Goal: Transaction & Acquisition: Purchase product/service

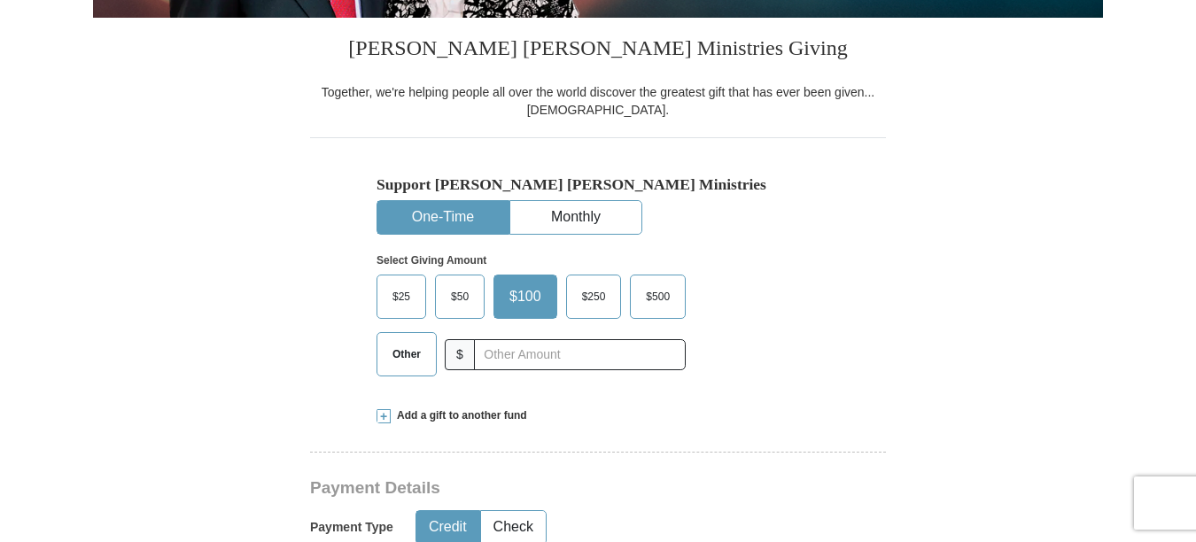
scroll to position [443, 0]
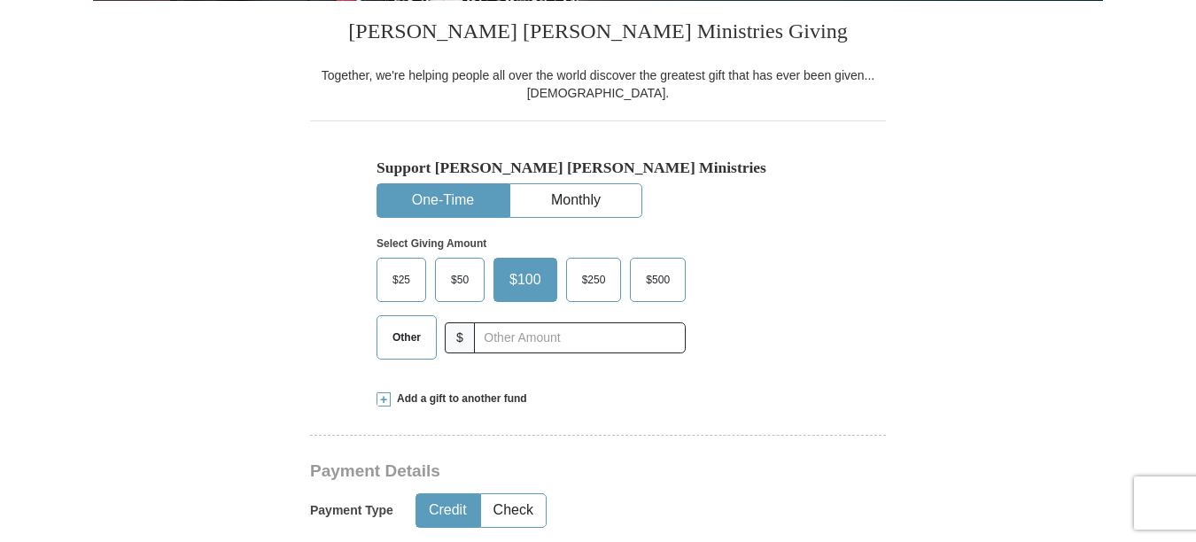
click at [529, 280] on span "$100" at bounding box center [526, 280] width 50 height 27
click at [0, 0] on input "$100" at bounding box center [0, 0] width 0 height 0
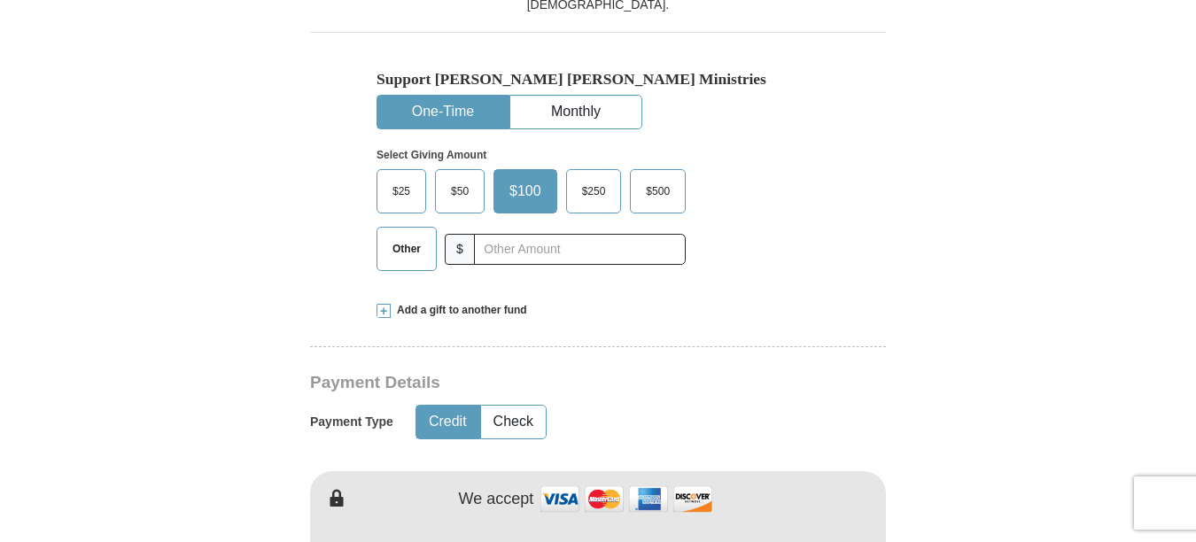
scroll to position [620, 0]
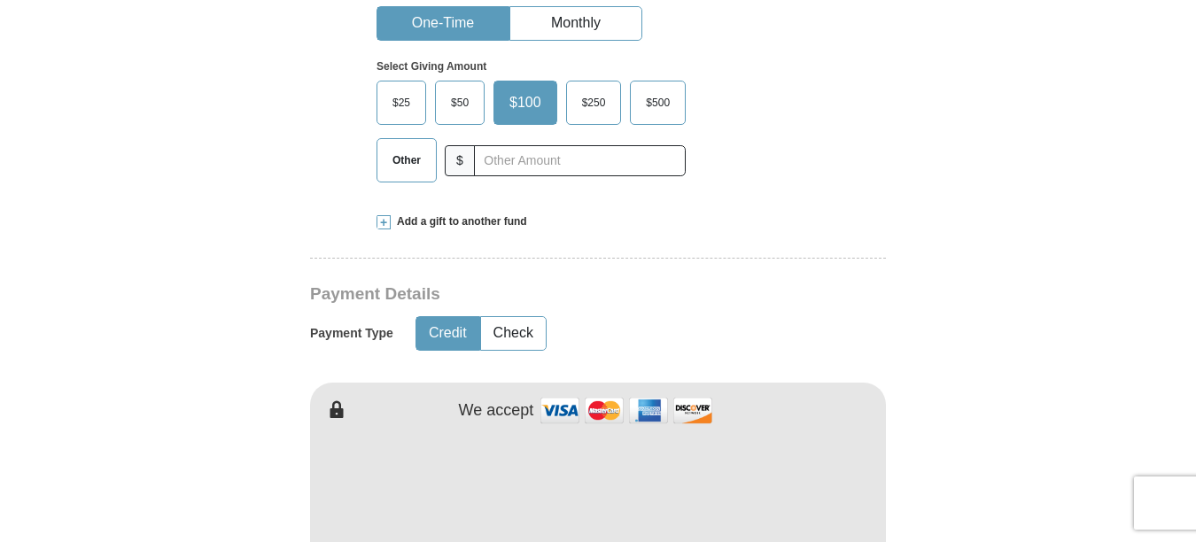
click at [446, 330] on button "Credit" at bounding box center [447, 333] width 63 height 33
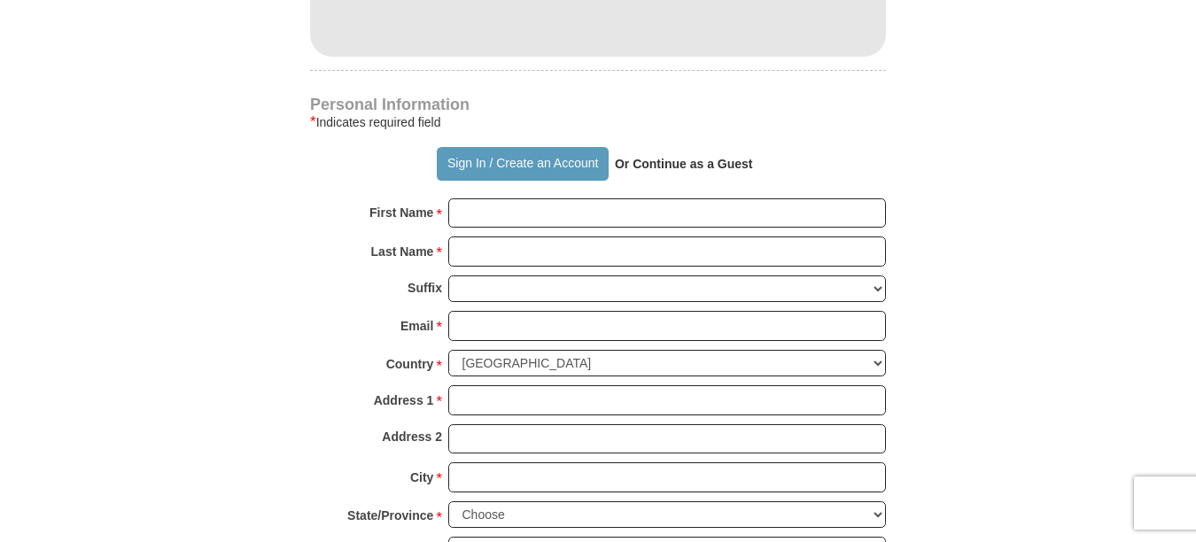
scroll to position [1152, 0]
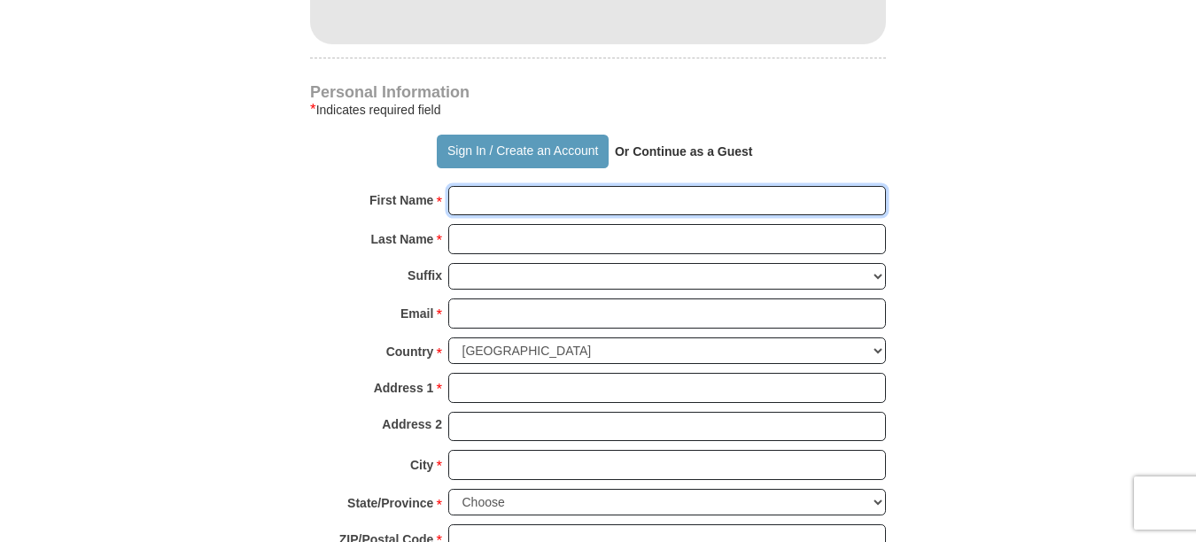
click at [556, 203] on input "First Name *" at bounding box center [667, 201] width 438 height 30
type input "[PERSON_NAME]"
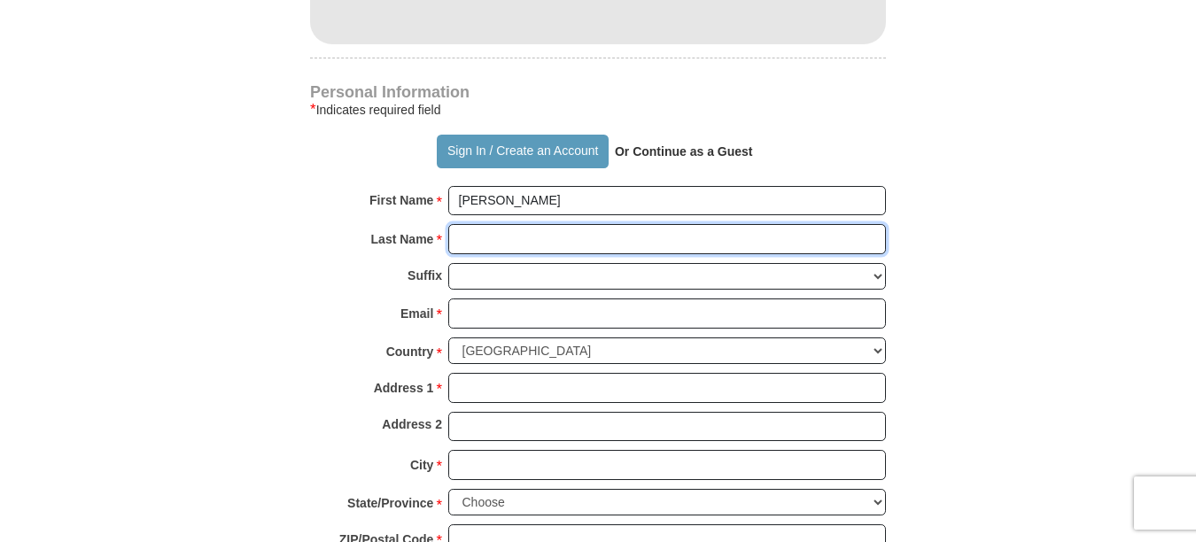
type input "[PERSON_NAME]"
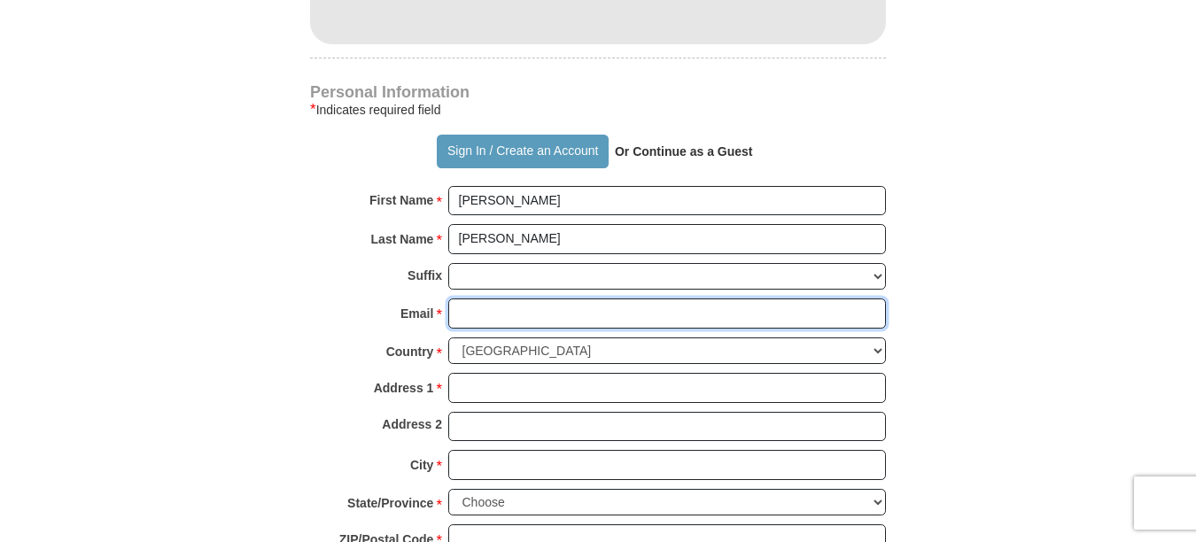
type input "[EMAIL_ADDRESS][DOMAIN_NAME]"
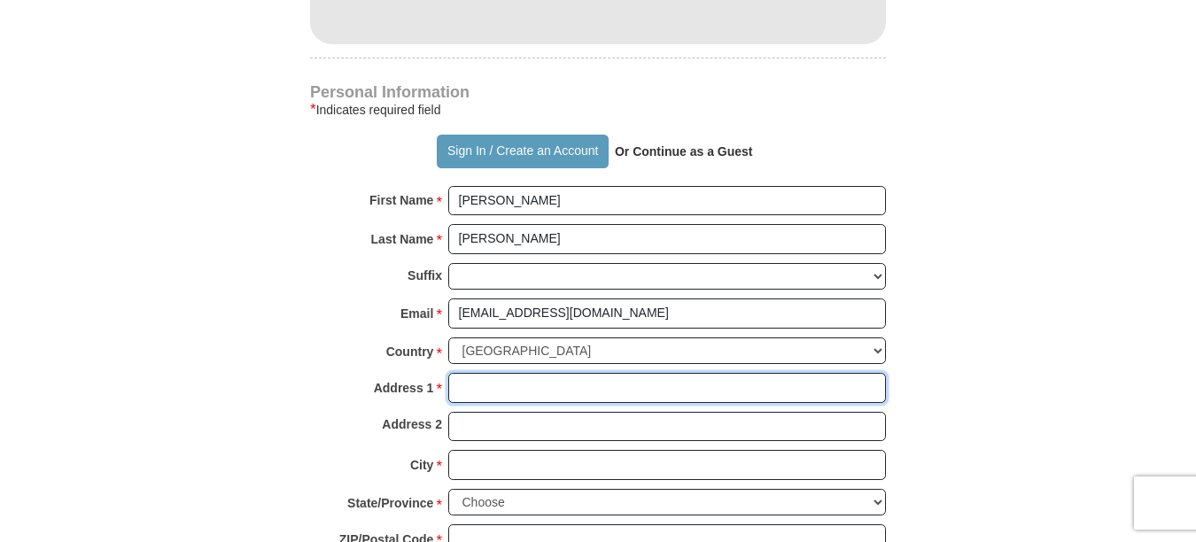
type input "[STREET_ADDRESS]"
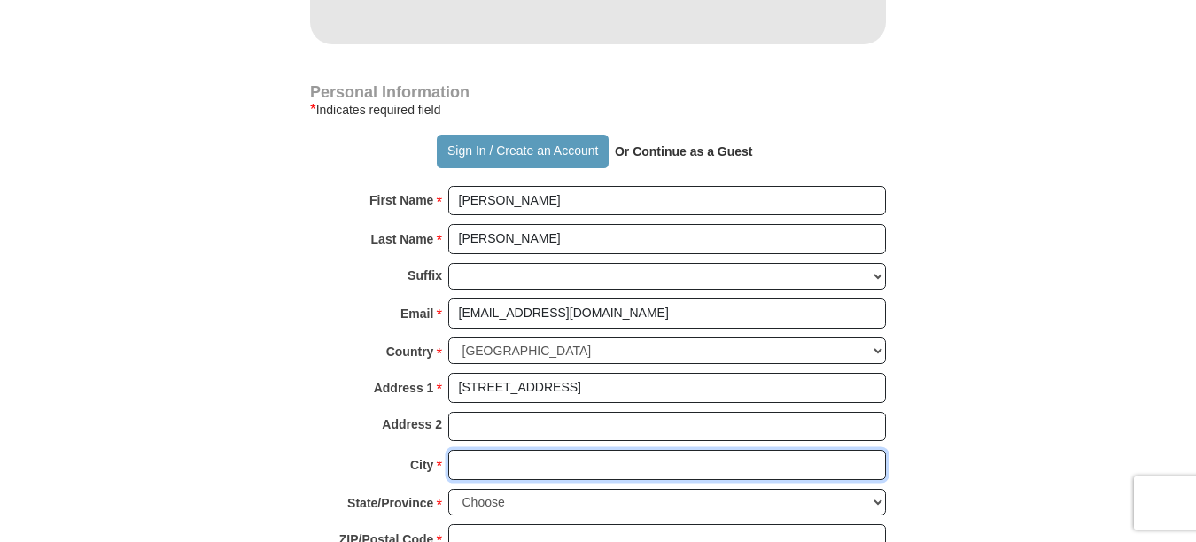
type input "Frisco"
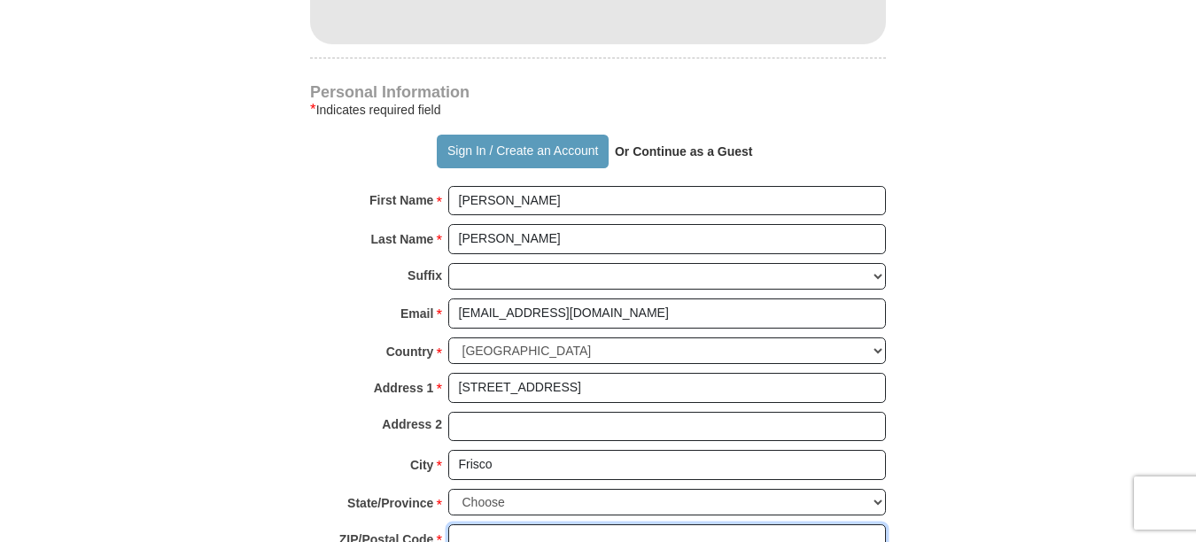
type input "75034"
type input "[PHONE_NUMBER]"
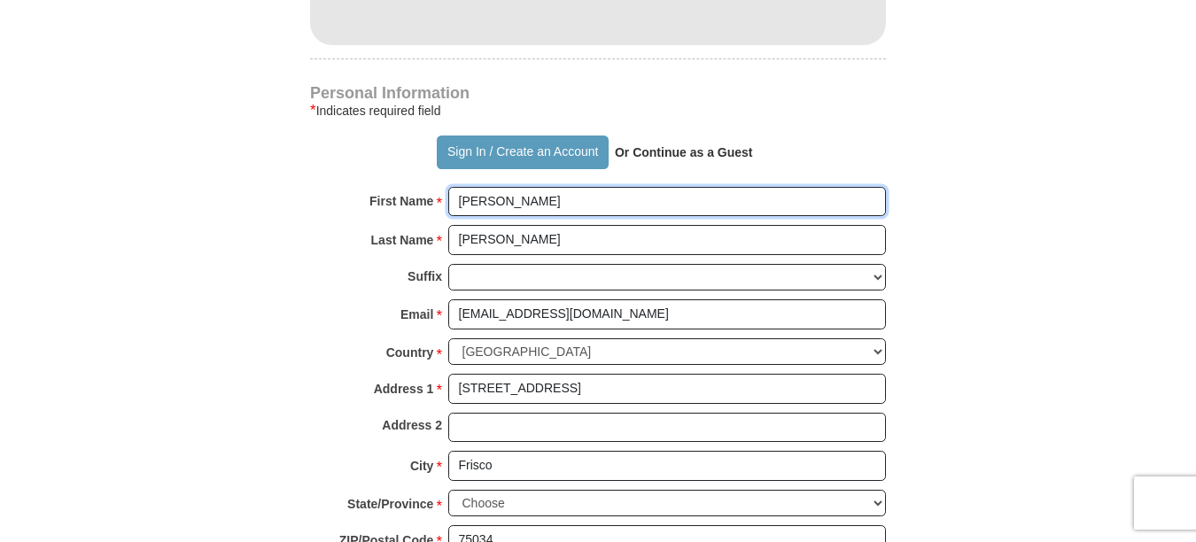
scroll to position [532, 0]
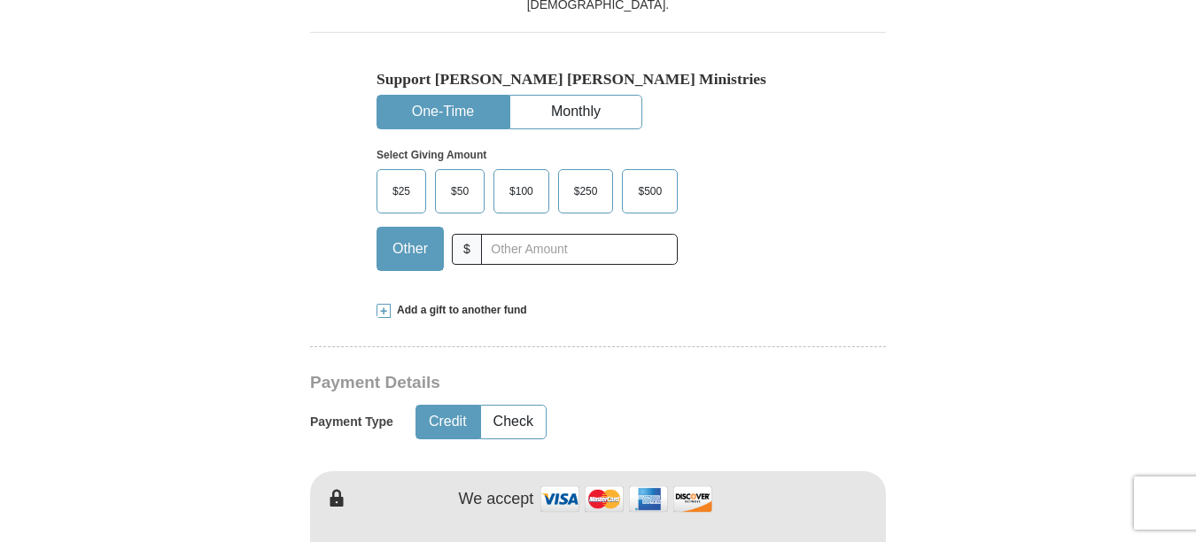
click at [527, 189] on span "$100" at bounding box center [522, 191] width 42 height 27
click at [0, 0] on input "$100" at bounding box center [0, 0] width 0 height 0
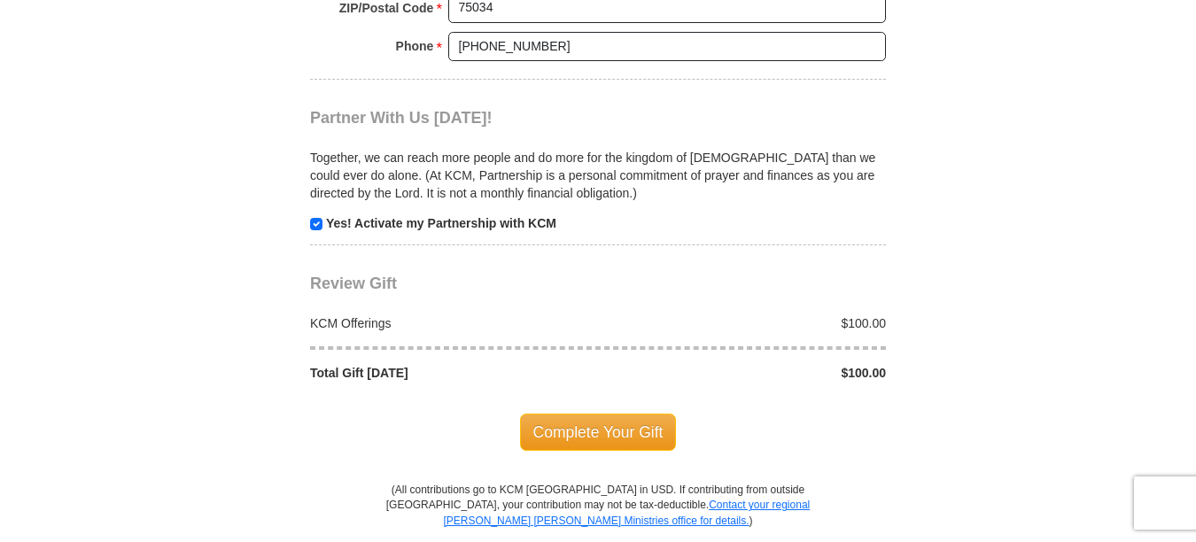
scroll to position [1772, 0]
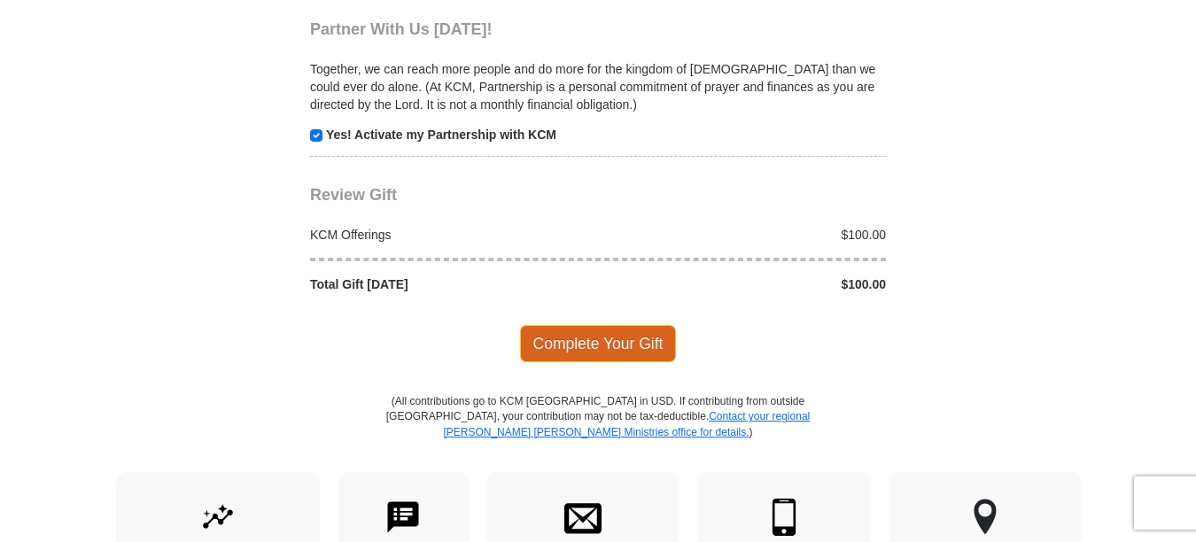
click at [595, 346] on span "Complete Your Gift" at bounding box center [598, 343] width 157 height 37
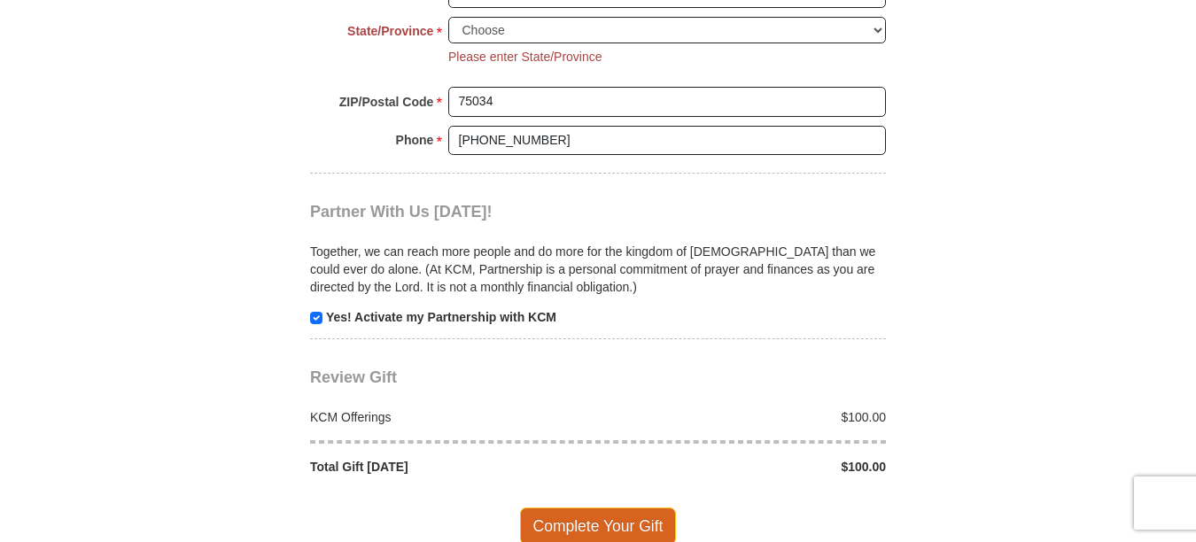
scroll to position [1536, 0]
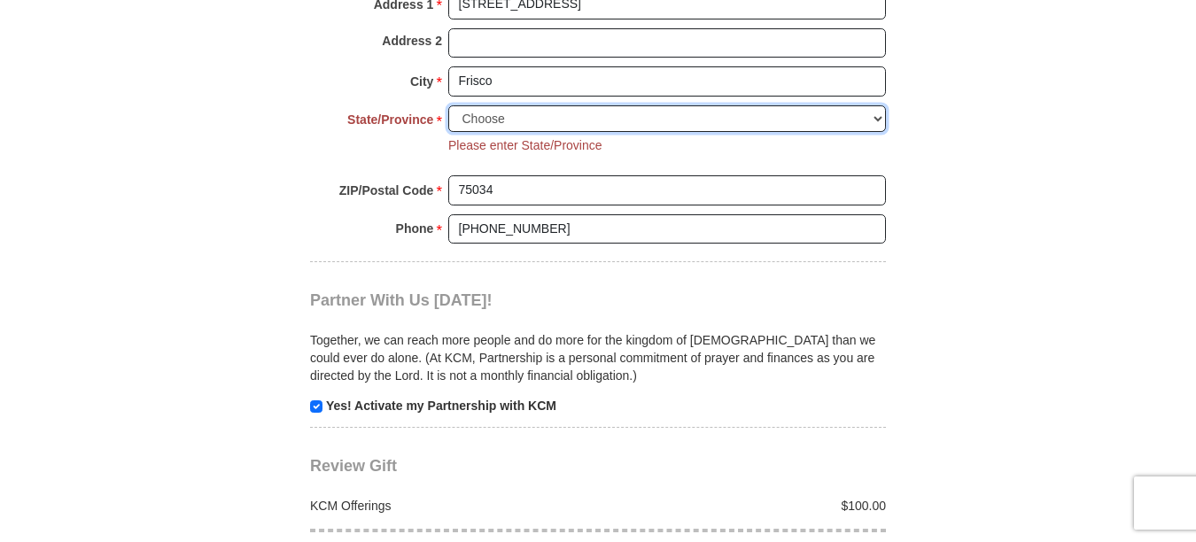
click at [525, 114] on select "Choose [US_STATE] [US_STATE] [US_STATE] [US_STATE] [US_STATE] Armed Forces Amer…" at bounding box center [667, 118] width 438 height 27
select select "[GEOGRAPHIC_DATA]"
click at [448, 105] on select "Choose [US_STATE] [US_STATE] [US_STATE] [US_STATE] [US_STATE] Armed Forces Amer…" at bounding box center [667, 118] width 438 height 27
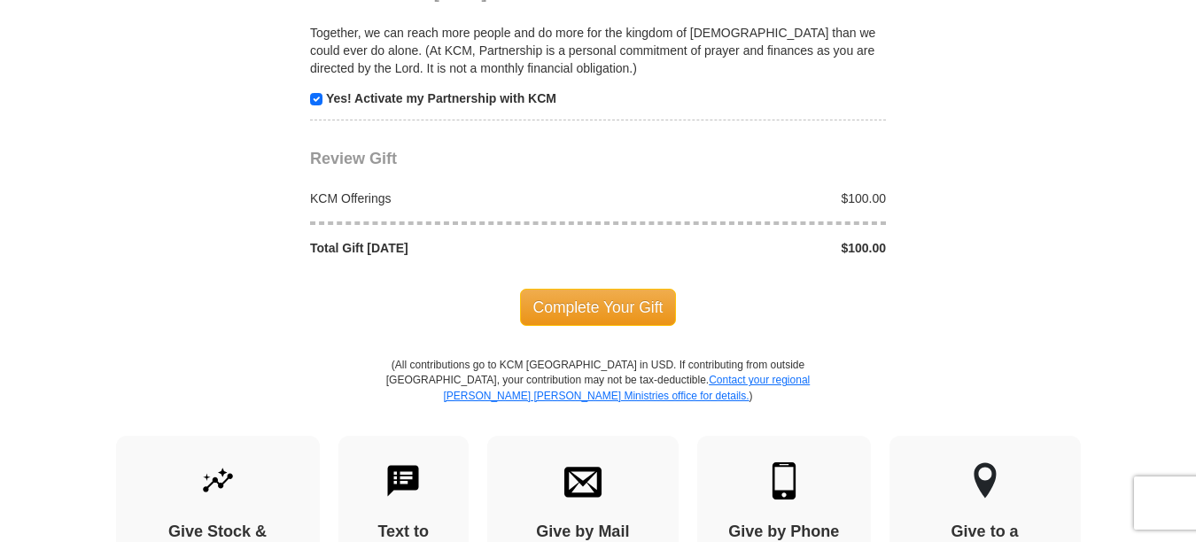
scroll to position [1801, 0]
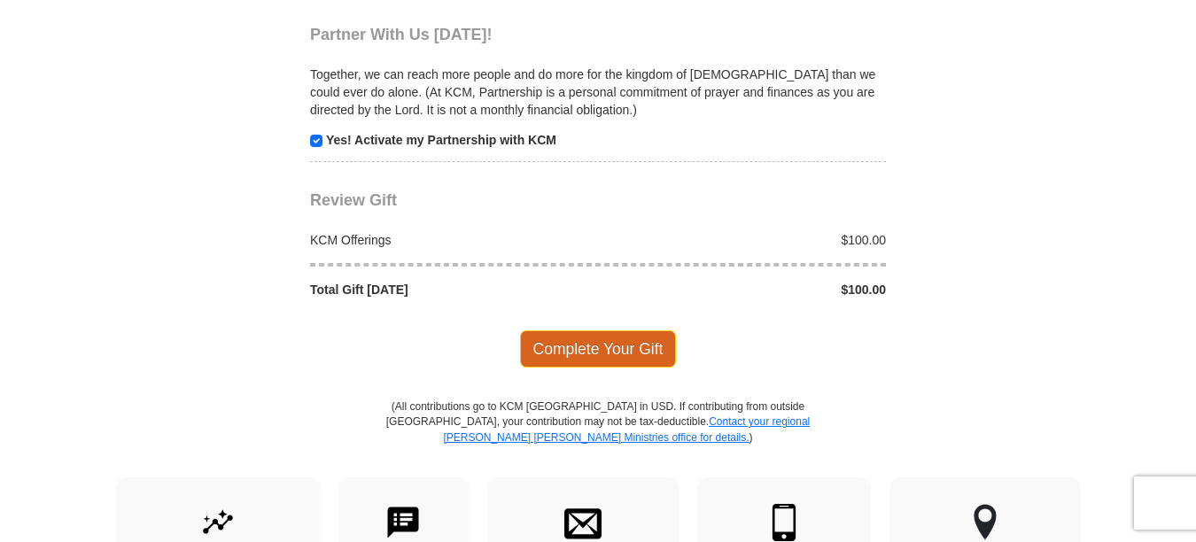
click at [599, 347] on span "Complete Your Gift" at bounding box center [598, 349] width 157 height 37
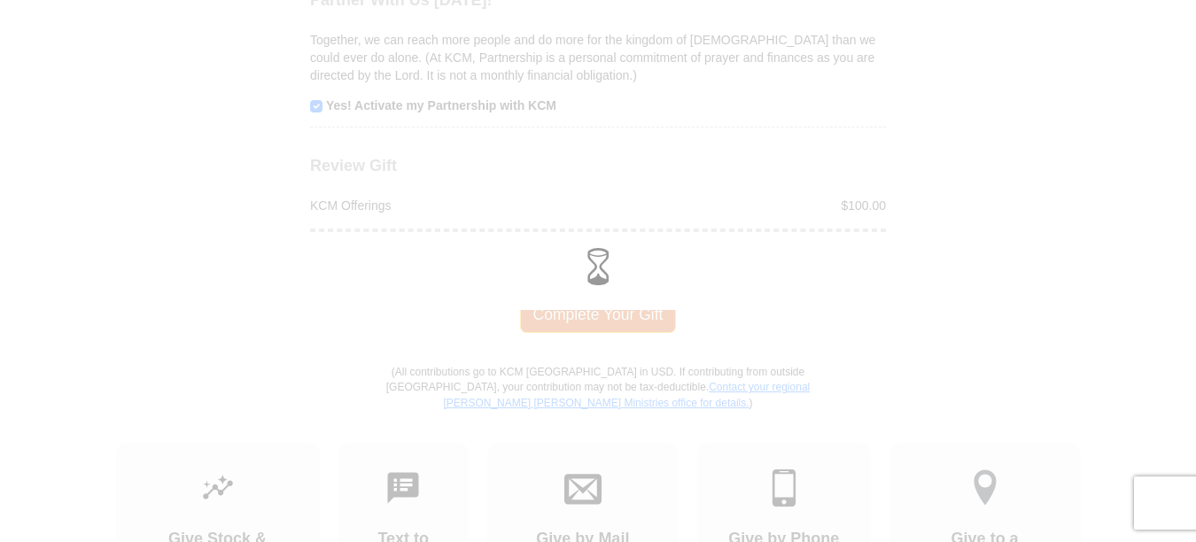
scroll to position [1767, 0]
